Goal: Task Accomplishment & Management: Use online tool/utility

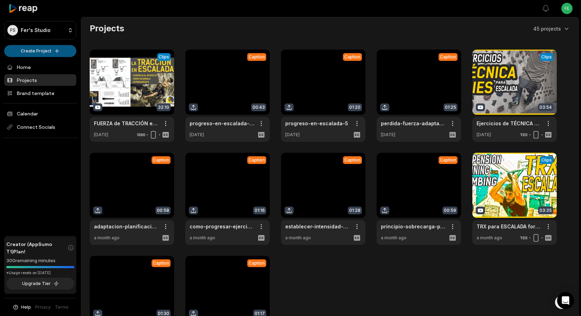
click at [42, 51] on html "FS Fer's Studio Create Project Home Projects Brand template Calendar Connect So…" at bounding box center [290, 158] width 581 height 316
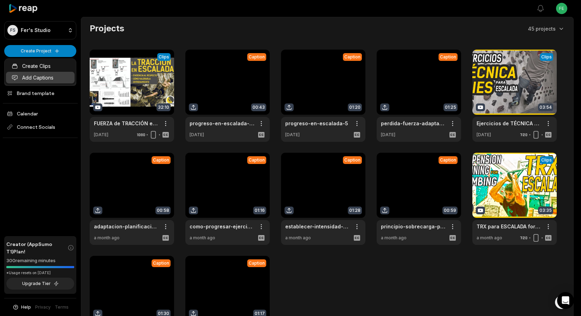
click at [47, 74] on link "Add Captions" at bounding box center [40, 78] width 69 height 12
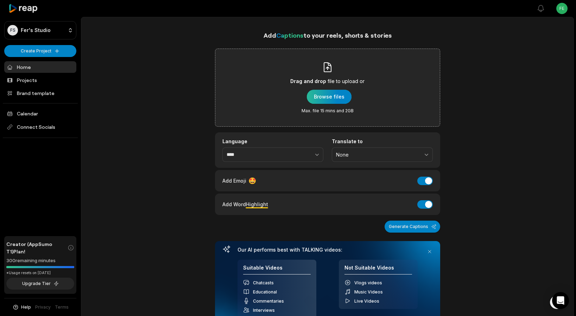
click at [322, 100] on div "button" at bounding box center [329, 97] width 45 height 14
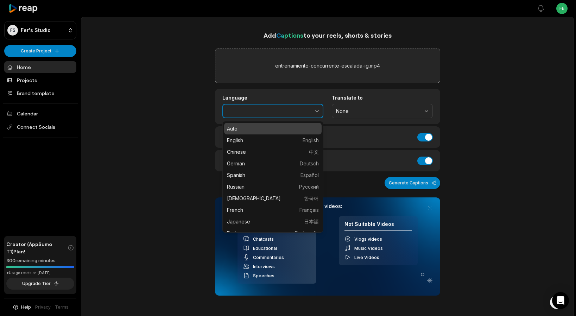
click at [295, 115] on button "button" at bounding box center [301, 111] width 43 height 15
type input "*******"
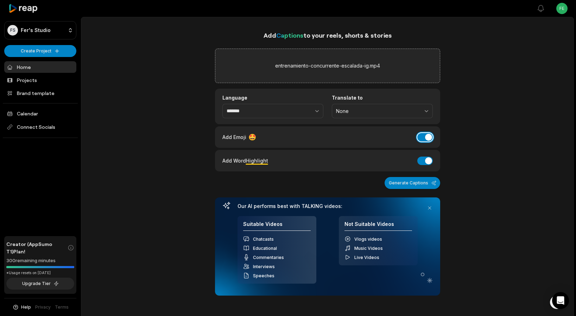
click at [424, 137] on button "Add Emoji" at bounding box center [424, 137] width 15 height 8
click at [416, 183] on button "Generate Captions" at bounding box center [413, 183] width 56 height 12
